Goal: Navigation & Orientation: Find specific page/section

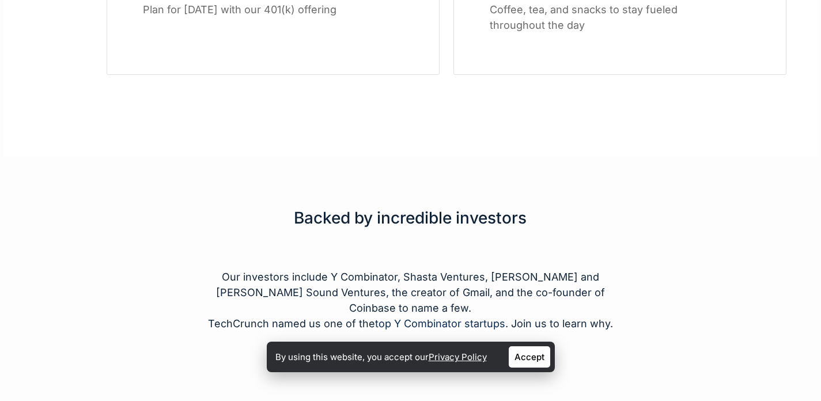
scroll to position [1950, 0]
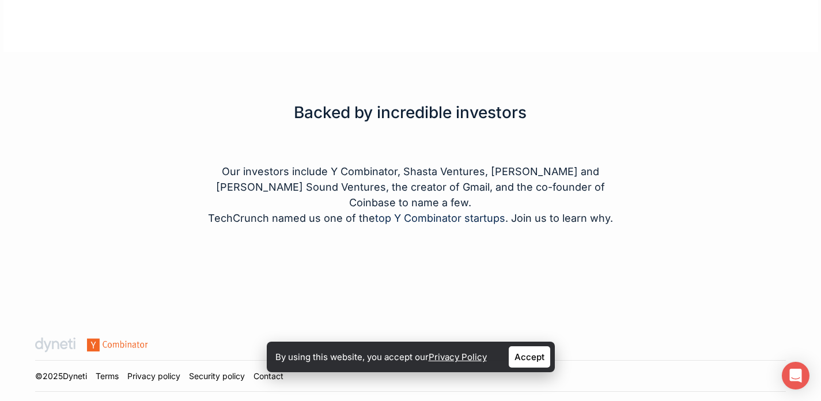
click at [528, 352] on link "Accept" at bounding box center [528, 356] width 41 height 21
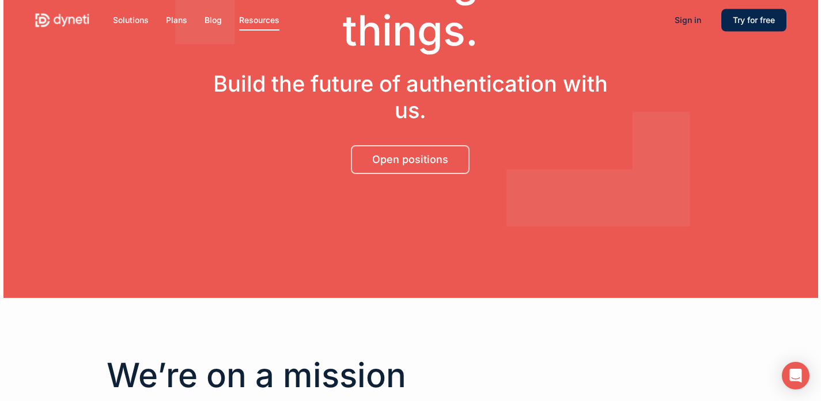
scroll to position [0, 0]
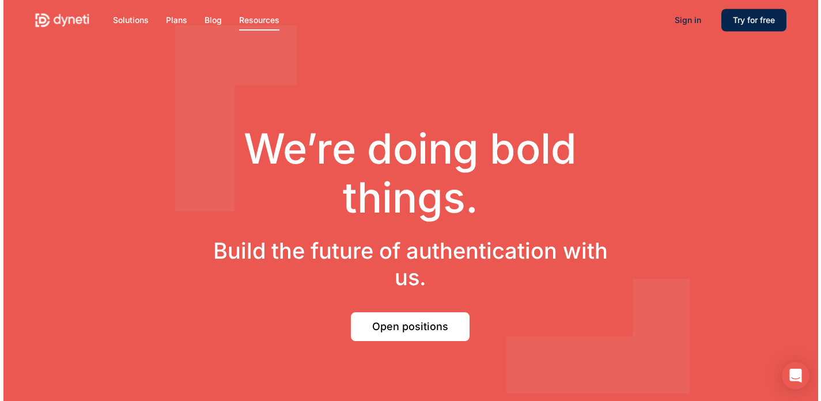
click at [405, 323] on span "Open positions" at bounding box center [410, 327] width 76 height 12
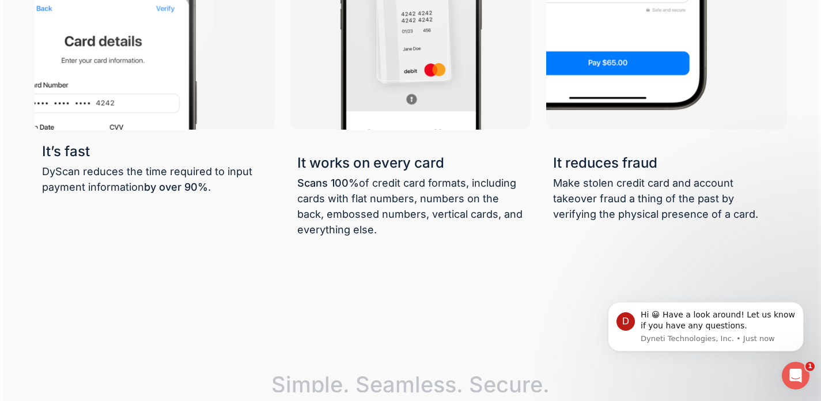
scroll to position [1177, 0]
